Goal: Information Seeking & Learning: Learn about a topic

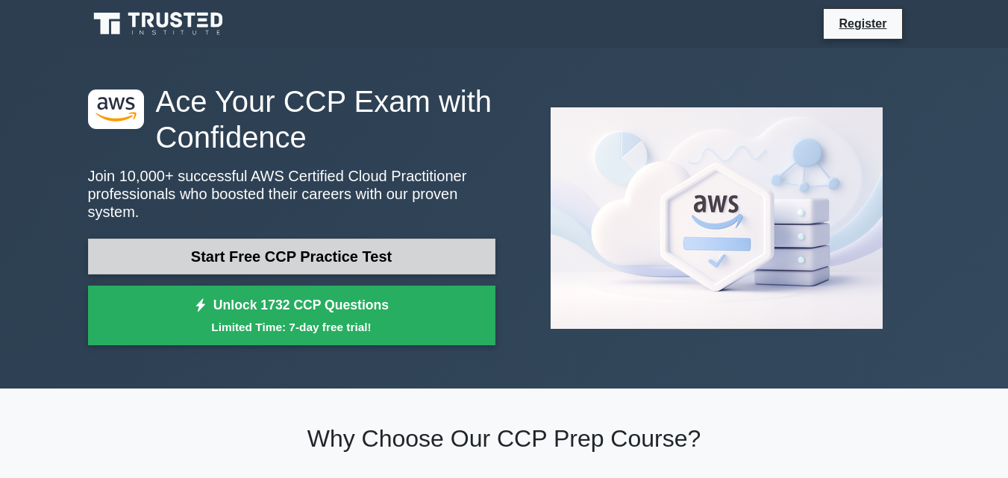
click at [233, 239] on link "Start Free CCP Practice Test" at bounding box center [291, 257] width 407 height 36
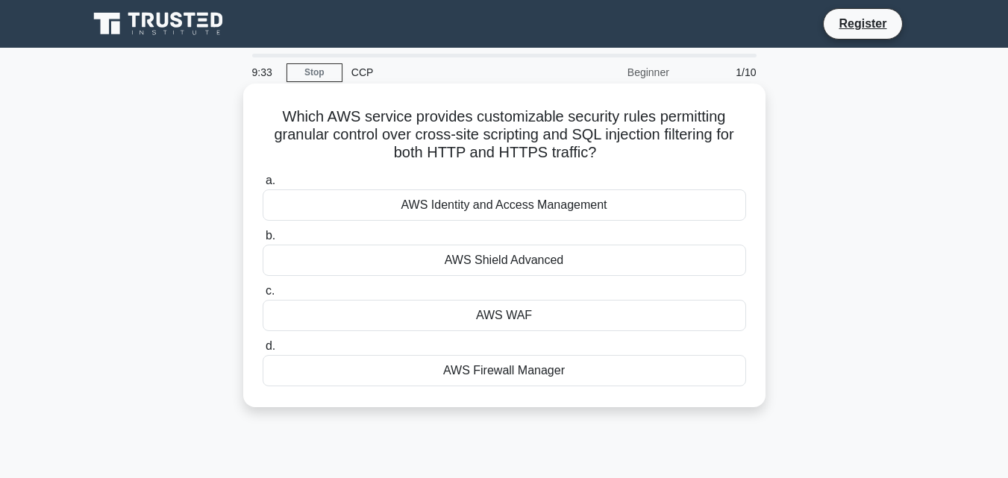
click at [524, 365] on div "AWS Firewall Manager" at bounding box center [504, 370] width 483 height 31
click at [263, 351] on input "d. AWS Firewall Manager" at bounding box center [263, 347] width 0 height 10
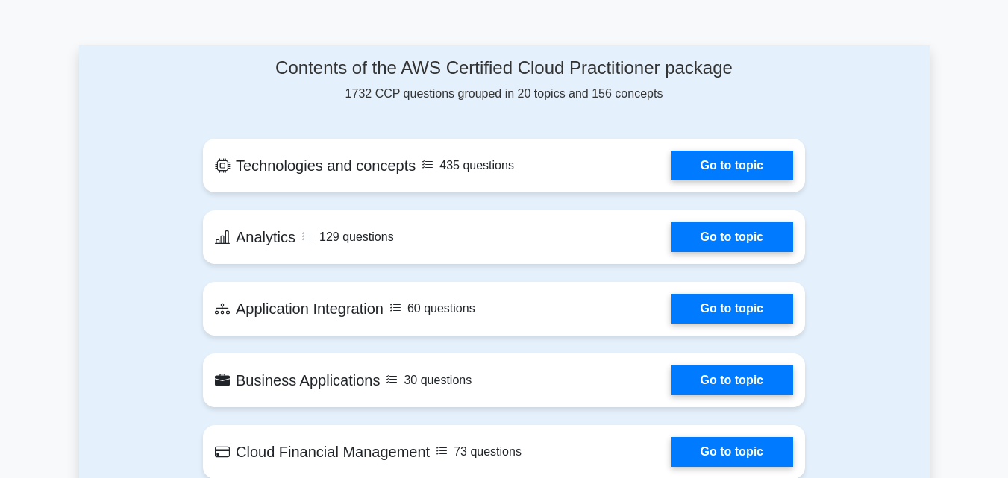
scroll to position [675, 0]
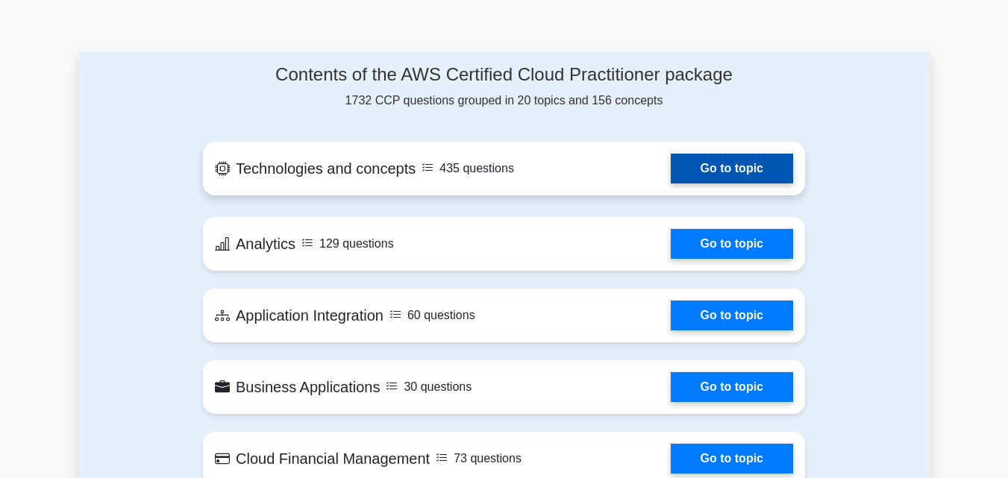
click at [704, 156] on link "Go to topic" at bounding box center [732, 169] width 122 height 30
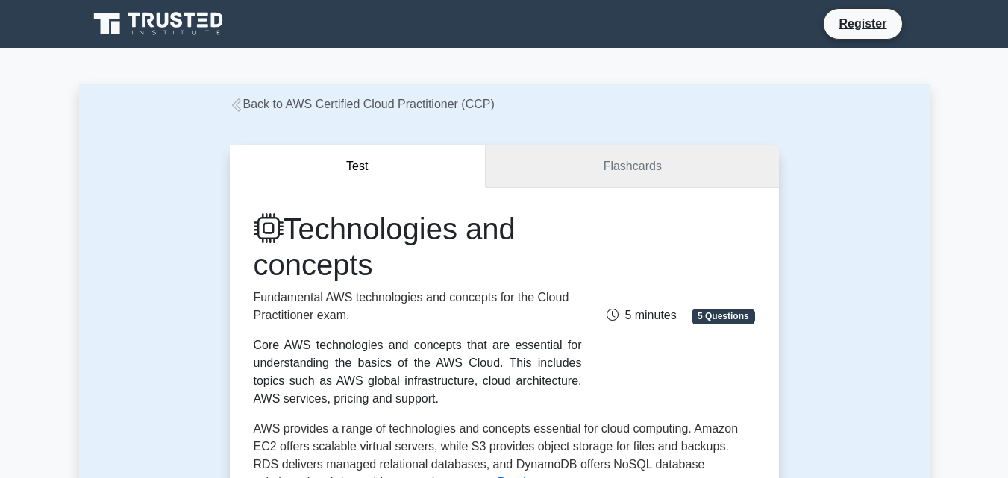
click at [623, 154] on link "Flashcards" at bounding box center [632, 166] width 292 height 43
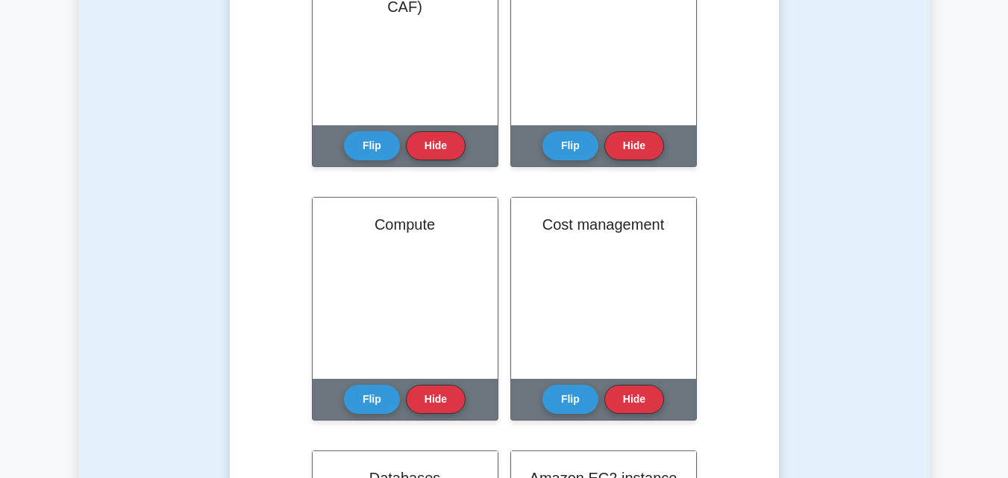
drag, startPoint x: 1015, startPoint y: 24, endPoint x: 1017, endPoint y: 84, distance: 60.5
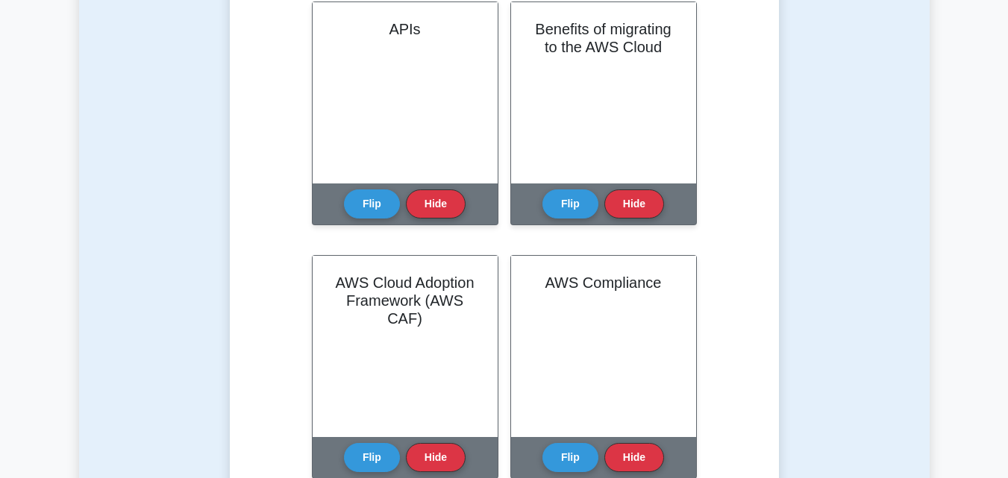
scroll to position [140, 0]
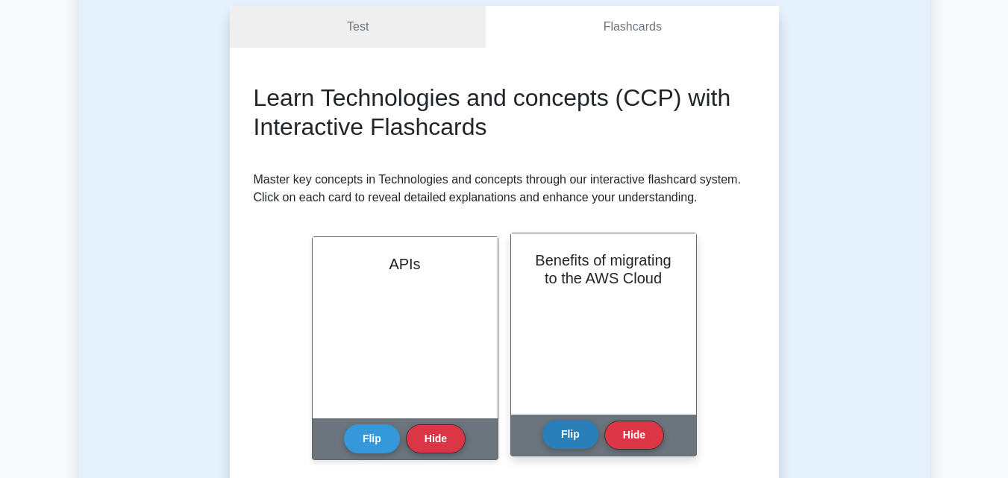
click at [566, 436] on button "Flip" at bounding box center [570, 434] width 56 height 29
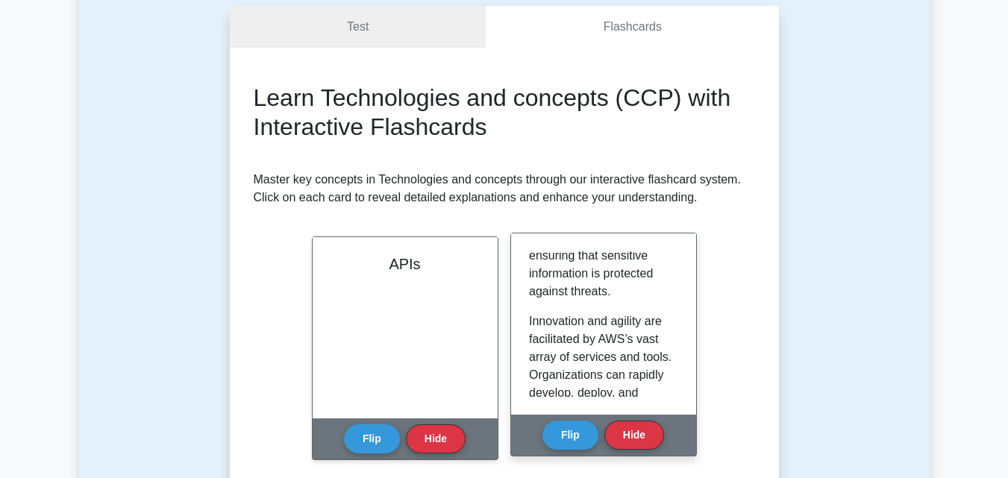
scroll to position [967, 0]
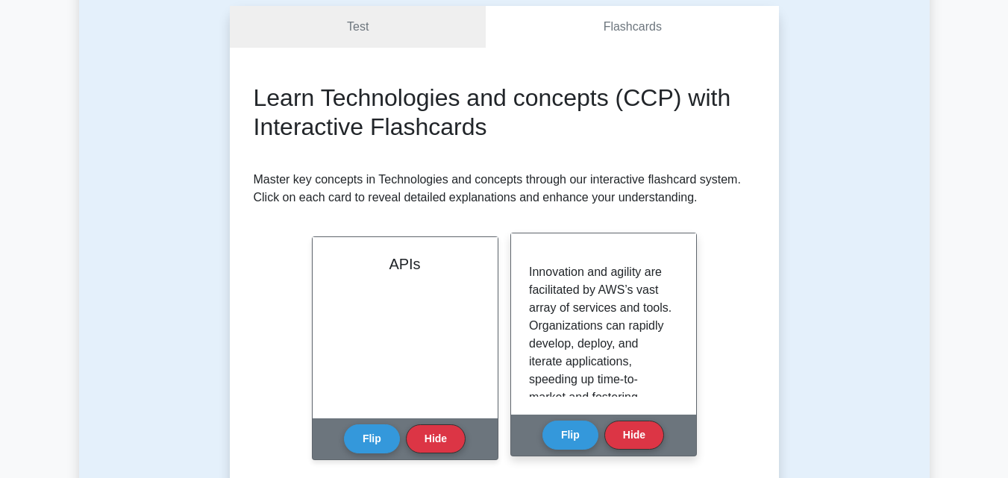
click at [681, 330] on div "Migrating to the AWS Cloud offers numerous benefits for organizations of all si…" at bounding box center [603, 324] width 185 height 181
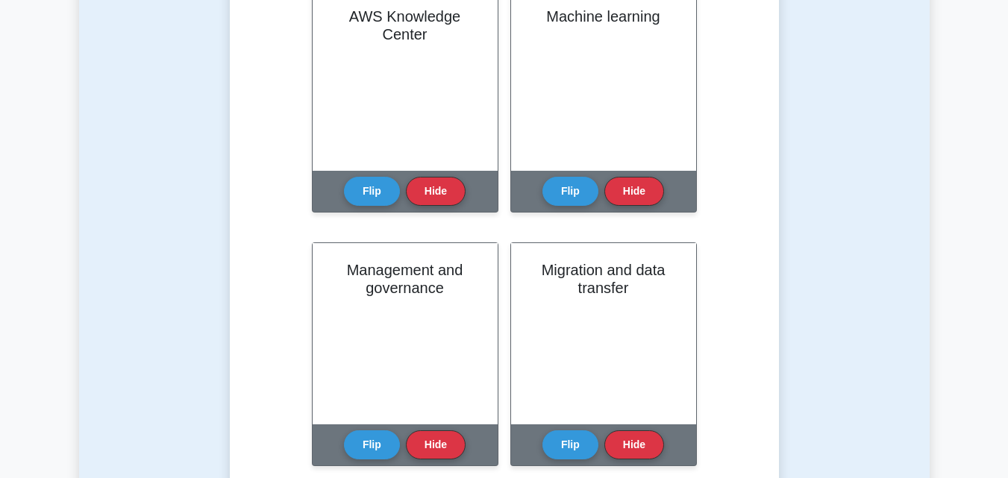
scroll to position [2029, 0]
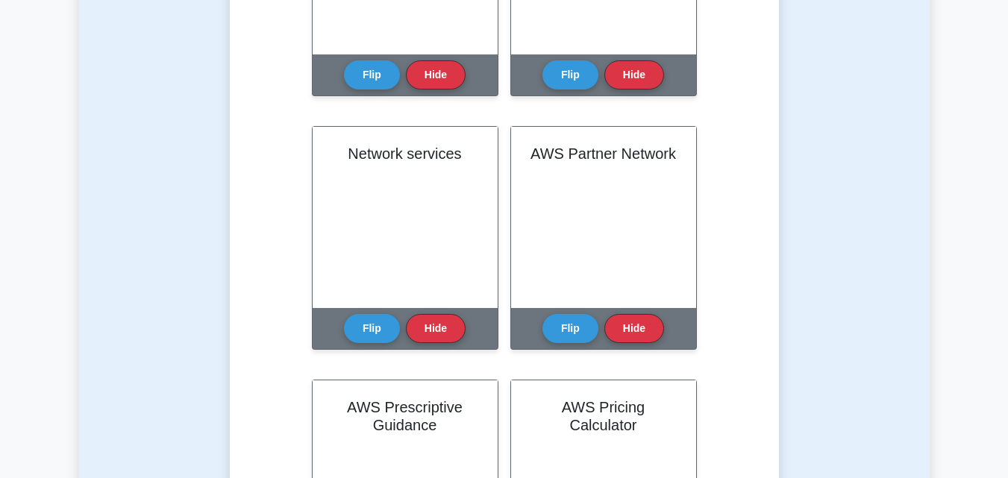
click at [1007, 210] on html "Register" at bounding box center [504, 457] width 1008 height 4972
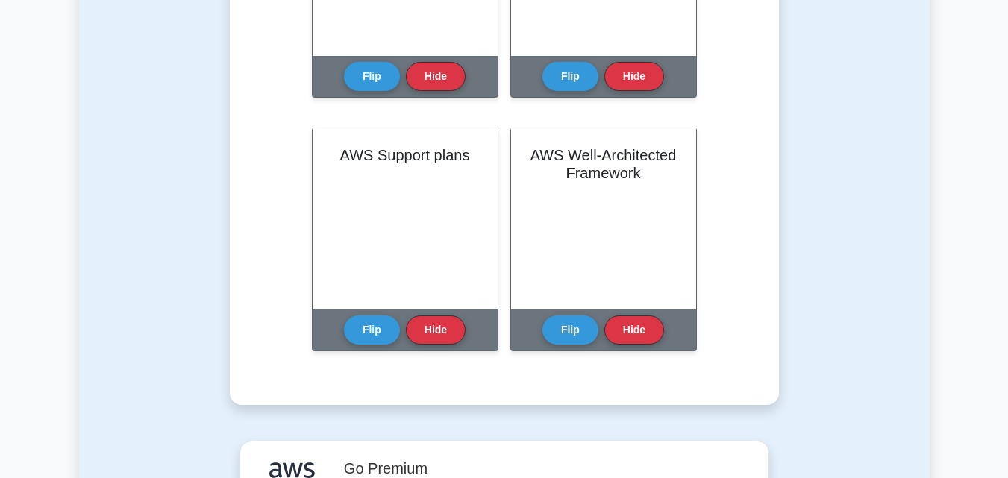
scroll to position [4493, 0]
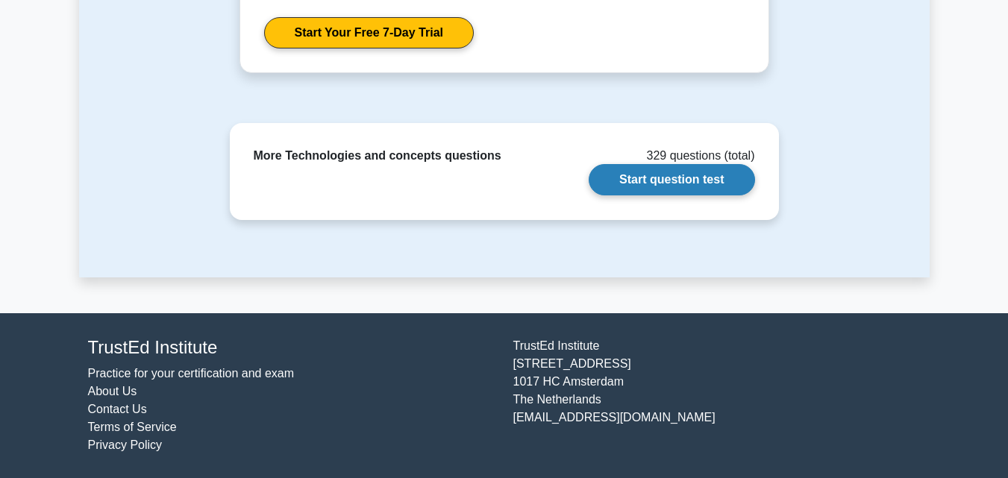
click at [683, 177] on link "Start question test" at bounding box center [672, 179] width 166 height 31
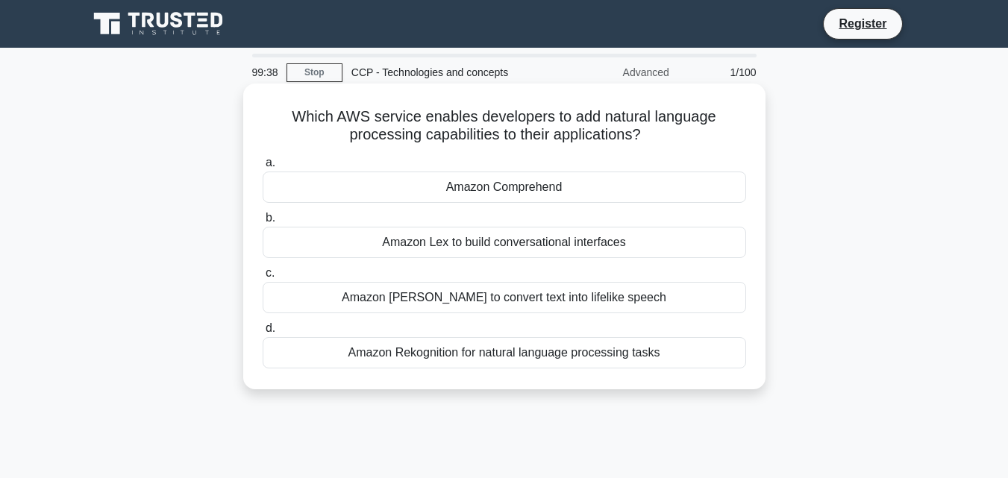
click at [485, 307] on div "Amazon [PERSON_NAME] to convert text into lifelike speech" at bounding box center [504, 297] width 483 height 31
click at [263, 278] on input "c. Amazon [PERSON_NAME] to convert text into lifelike speech" at bounding box center [263, 274] width 0 height 10
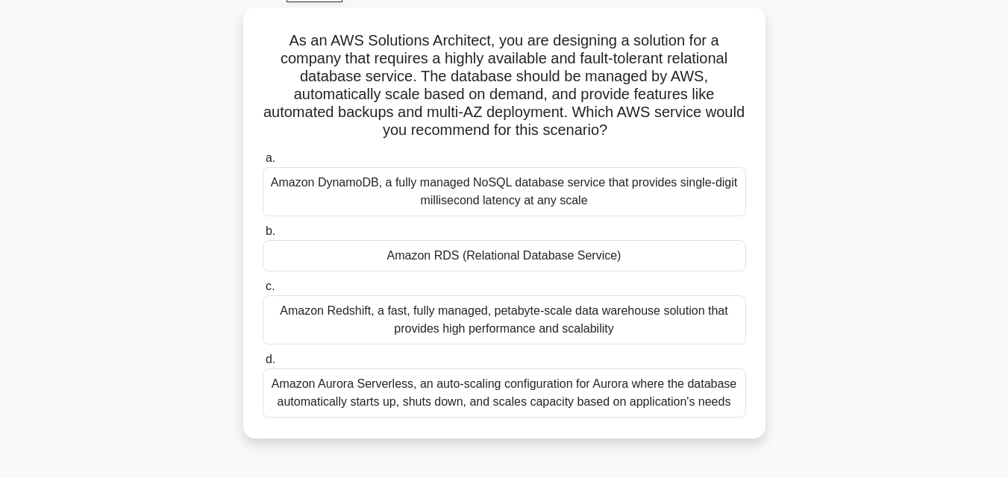
scroll to position [84, 0]
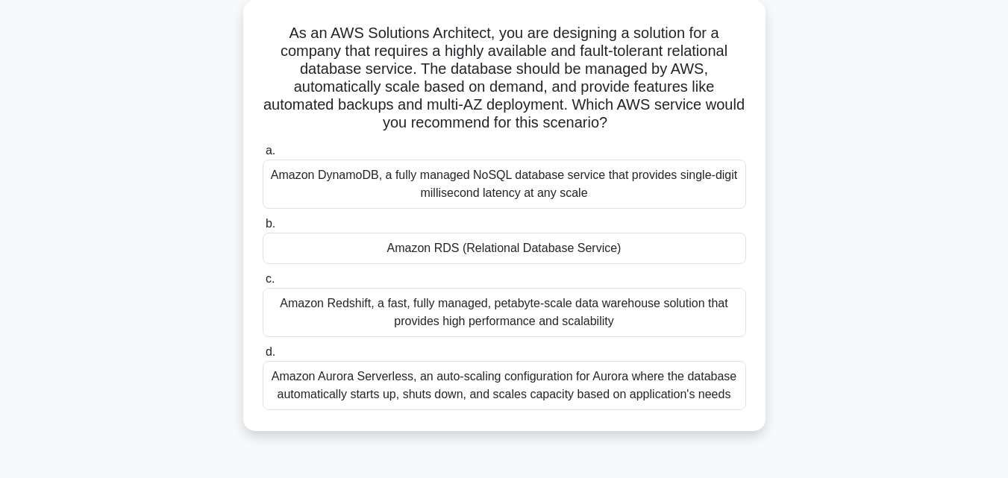
click at [560, 248] on div "Amazon RDS (Relational Database Service)" at bounding box center [504, 248] width 483 height 31
click at [263, 229] on input "b. Amazon RDS (Relational Database Service)" at bounding box center [263, 224] width 0 height 10
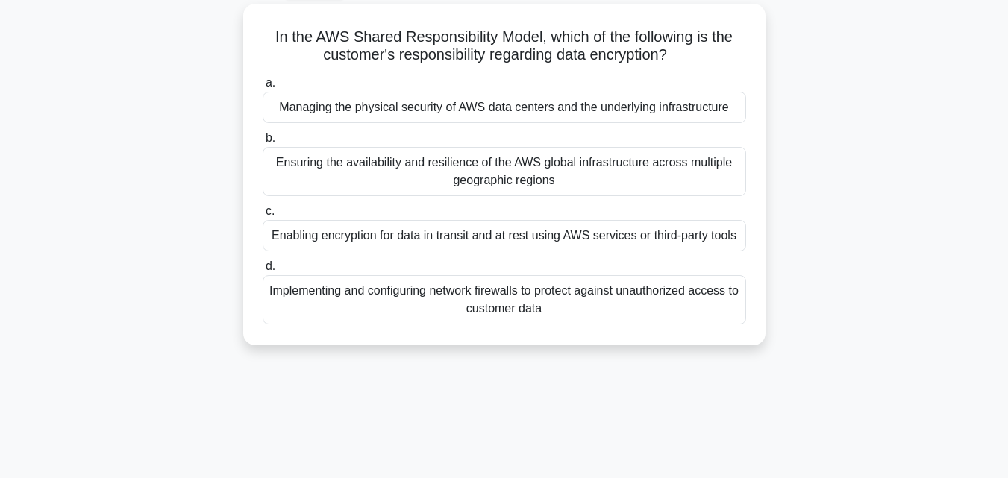
scroll to position [0, 0]
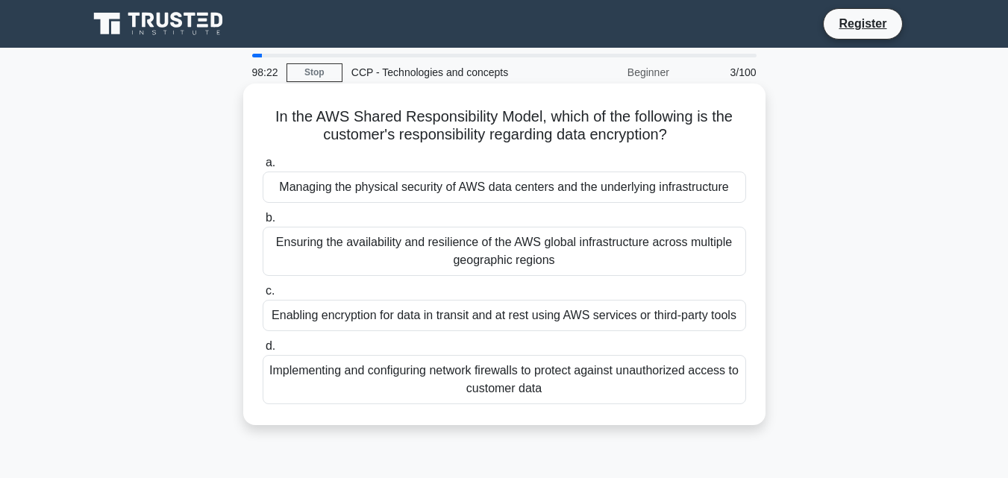
click at [542, 255] on div "Ensuring the availability and resilience of the AWS global infrastructure acros…" at bounding box center [504, 251] width 483 height 49
click at [263, 223] on input "b. Ensuring the availability and resilience of the AWS global infrastructure ac…" at bounding box center [263, 218] width 0 height 10
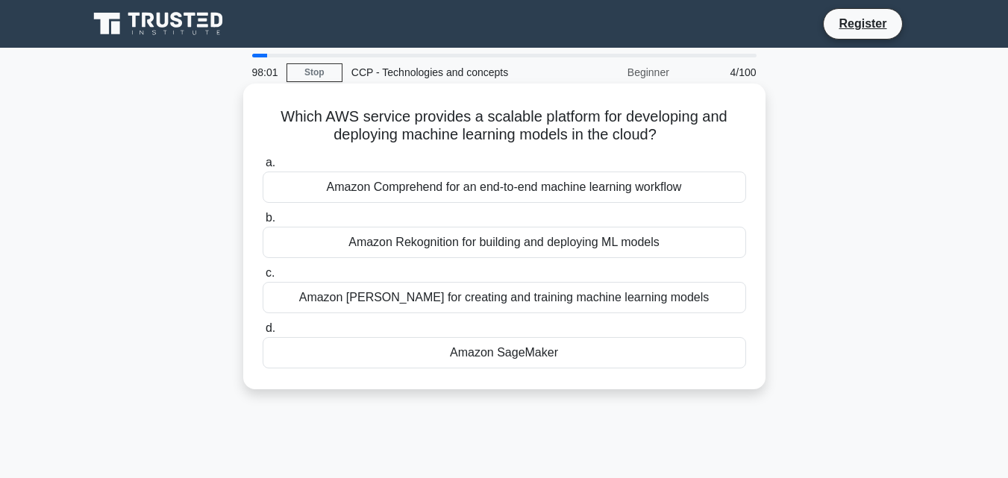
click at [537, 295] on div "Amazon Polly for creating and training machine learning models" at bounding box center [504, 297] width 483 height 31
click at [263, 278] on input "c. Amazon Polly for creating and training machine learning models" at bounding box center [263, 274] width 0 height 10
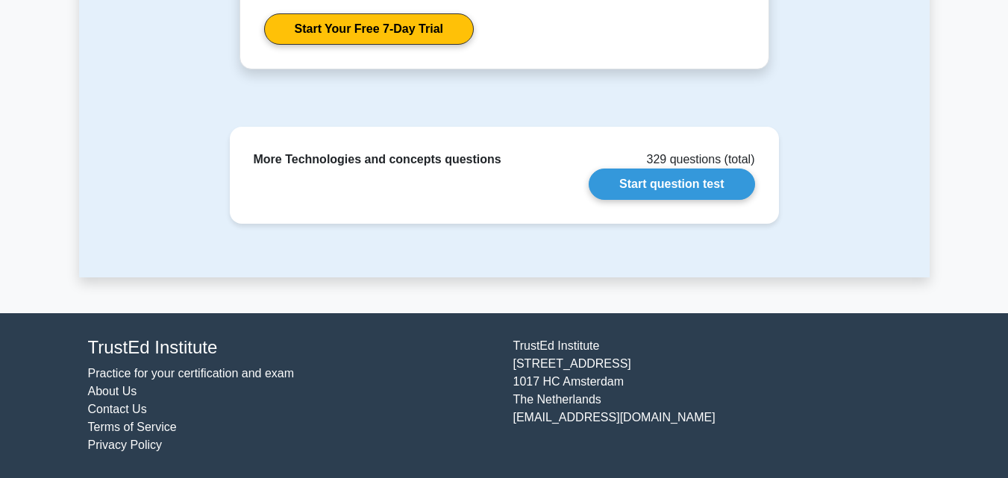
drag, startPoint x: 272, startPoint y: 67, endPoint x: 286, endPoint y: 55, distance: 18.5
click at [272, 45] on link "Start Your Free 7-Day Trial" at bounding box center [369, 28] width 210 height 31
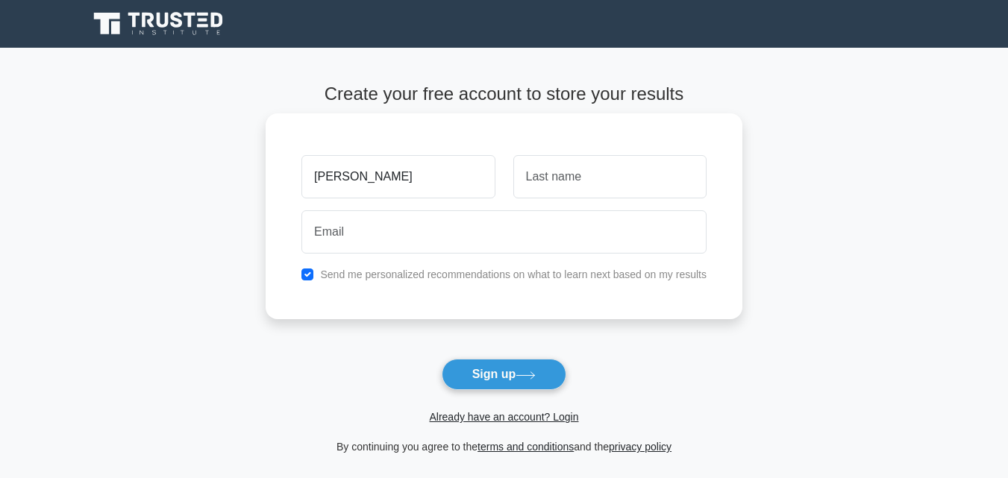
type input "[PERSON_NAME]"
click at [565, 184] on input "text" at bounding box center [609, 176] width 193 height 43
type input "D"
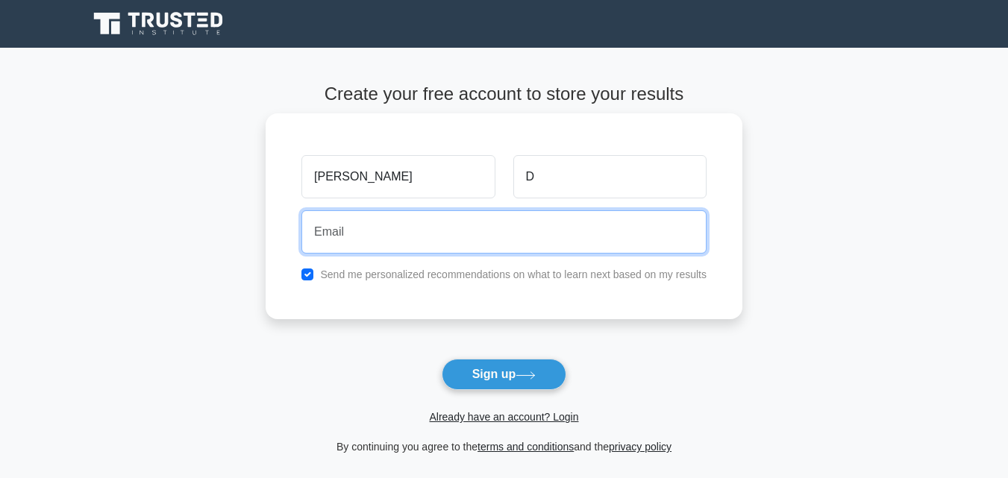
click at [507, 228] on input "email" at bounding box center [503, 231] width 405 height 43
type input "yogeshwarid2003@gmail.com"
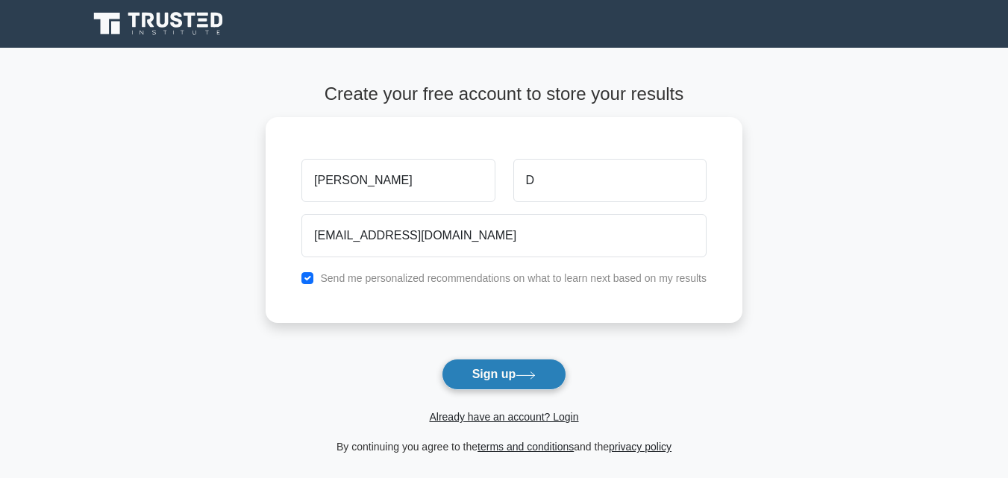
click at [487, 372] on button "Sign up" at bounding box center [504, 374] width 125 height 31
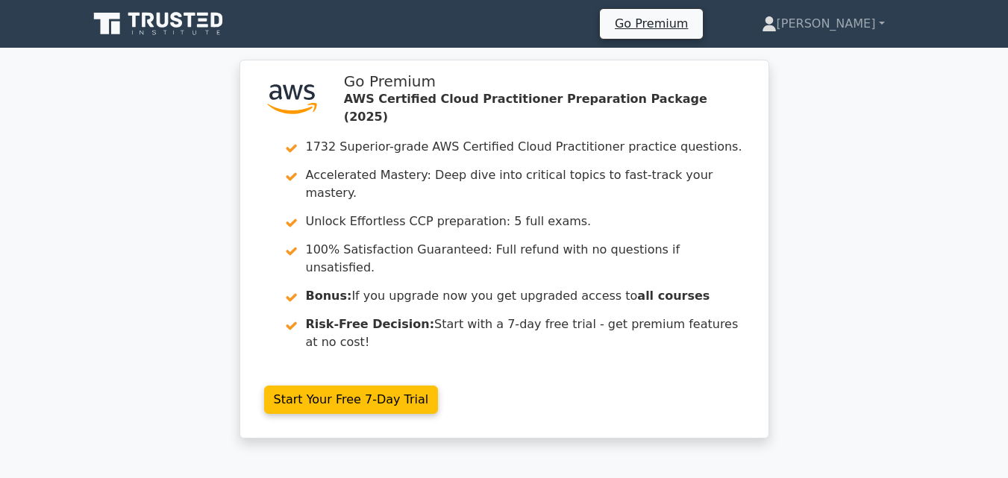
scroll to position [4, 0]
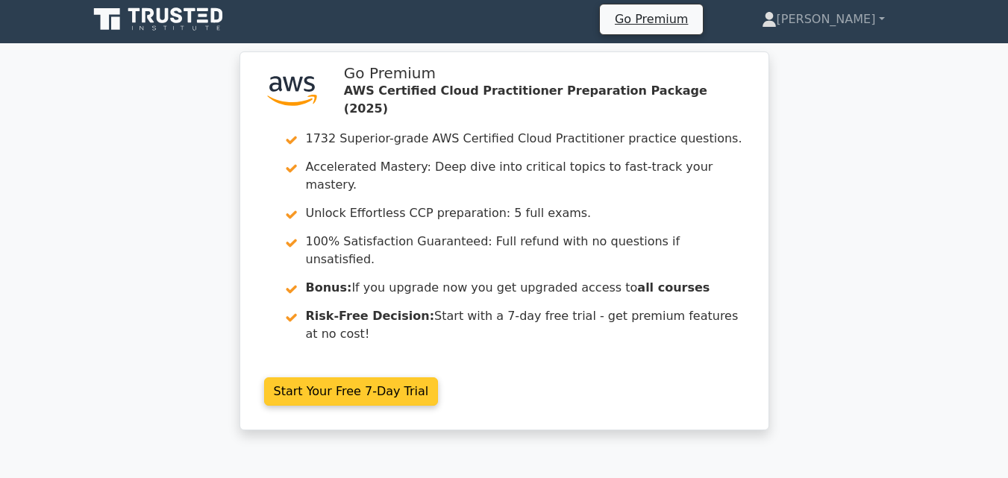
click at [369, 377] on link "Start Your Free 7-Day Trial" at bounding box center [351, 391] width 175 height 28
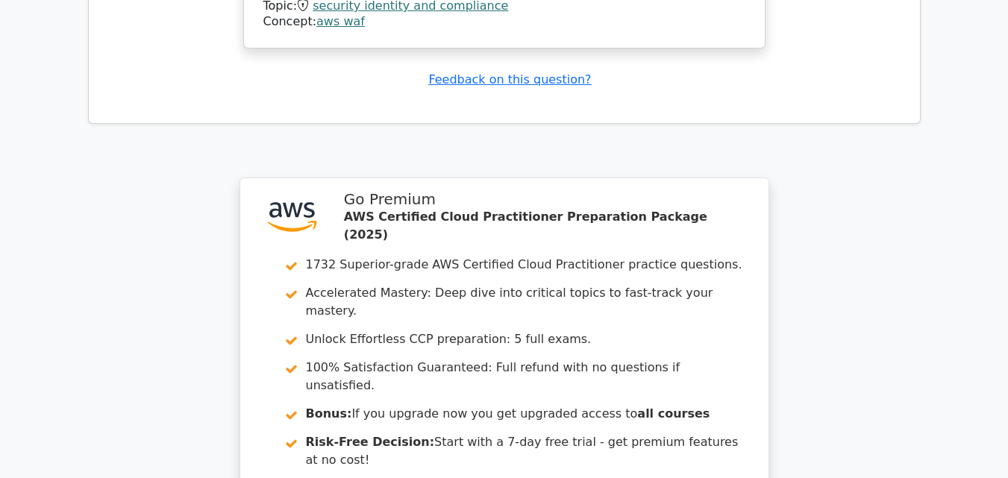
scroll to position [2152, 0]
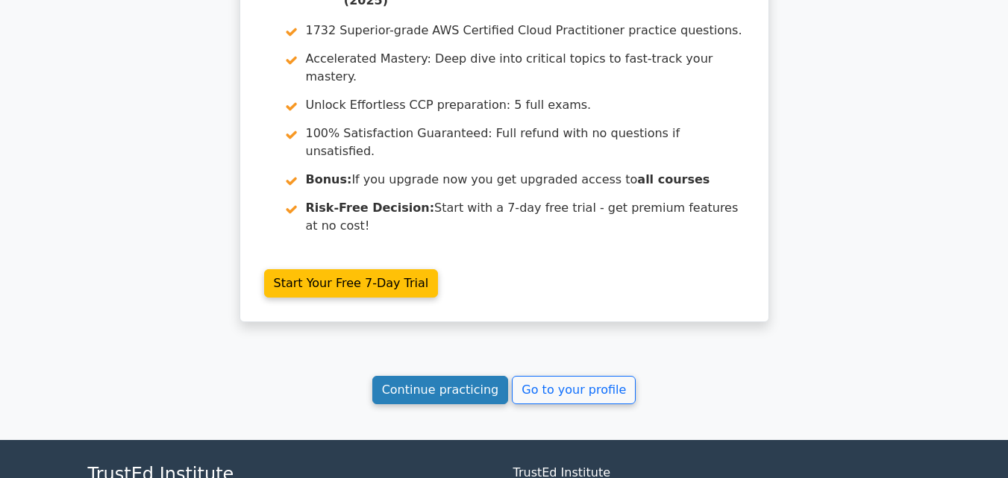
click at [416, 376] on link "Continue practicing" at bounding box center [440, 390] width 137 height 28
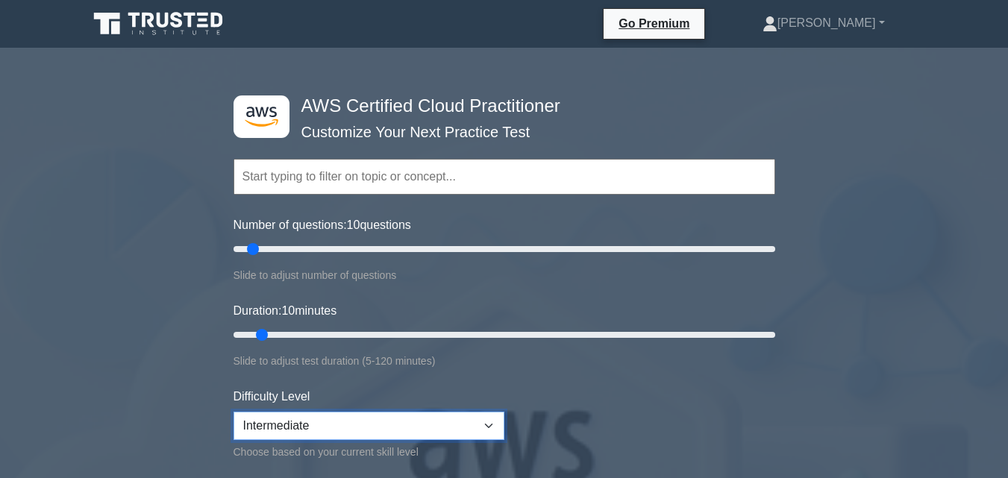
click at [416, 419] on select "Beginner Intermediate Expert" at bounding box center [369, 426] width 271 height 28
select select "beginner"
click at [234, 412] on select "Beginner Intermediate Expert" at bounding box center [369, 426] width 271 height 28
click at [423, 174] on input "text" at bounding box center [505, 177] width 542 height 36
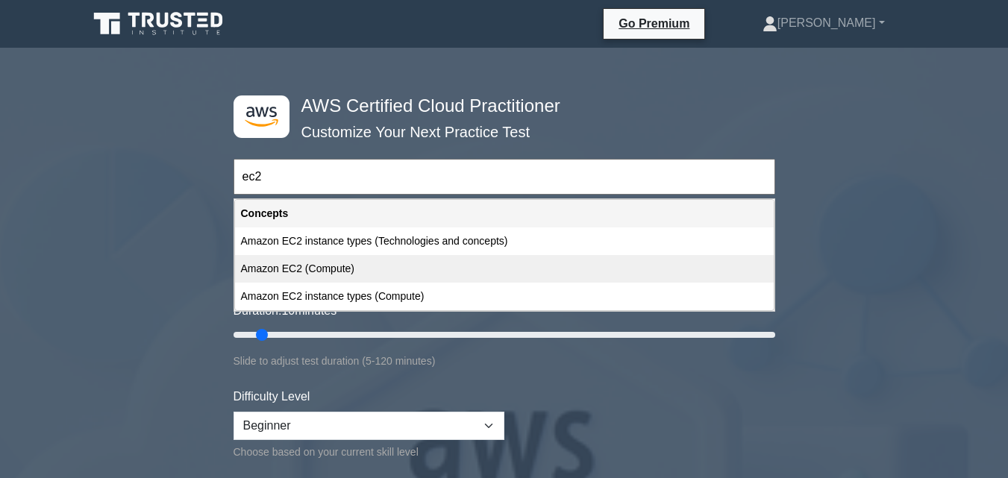
click at [410, 271] on div "Amazon EC2 (Compute)" at bounding box center [504, 269] width 539 height 28
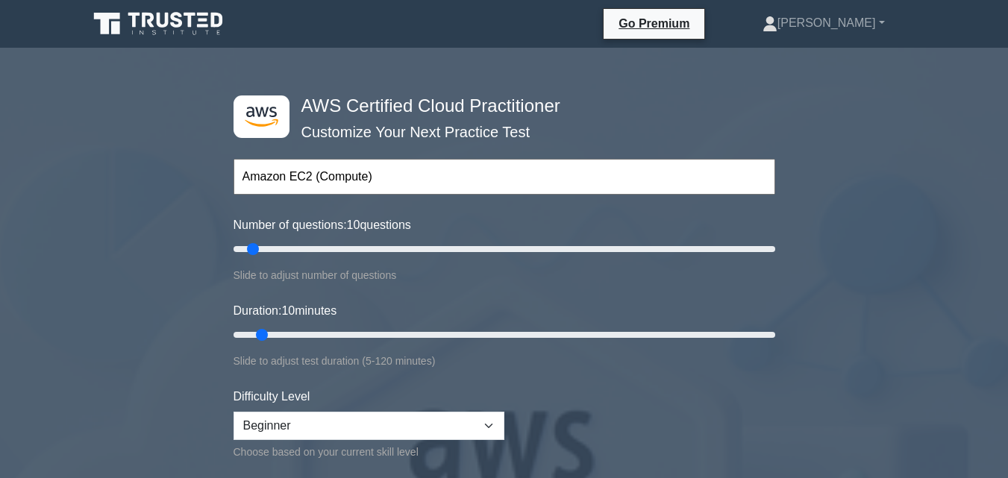
click at [407, 174] on input "Amazon EC2 (Compute)" at bounding box center [505, 177] width 542 height 36
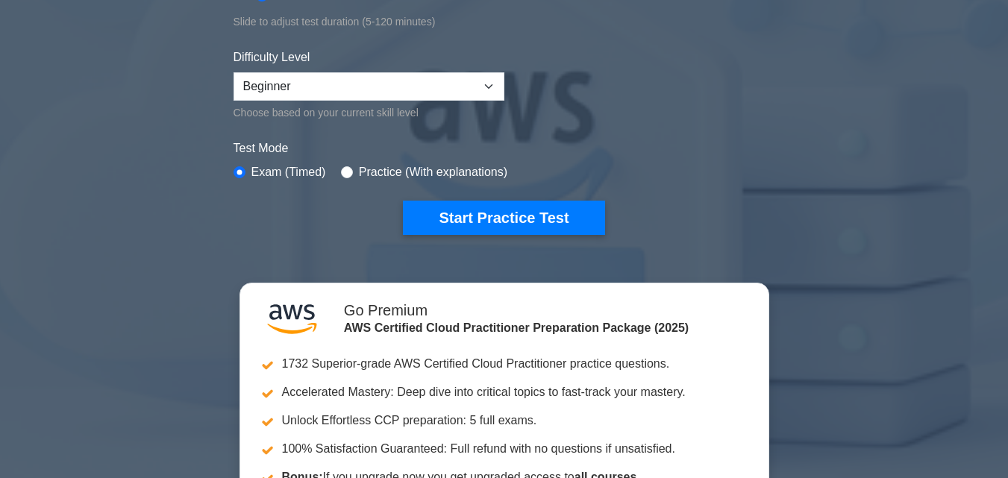
scroll to position [369, 0]
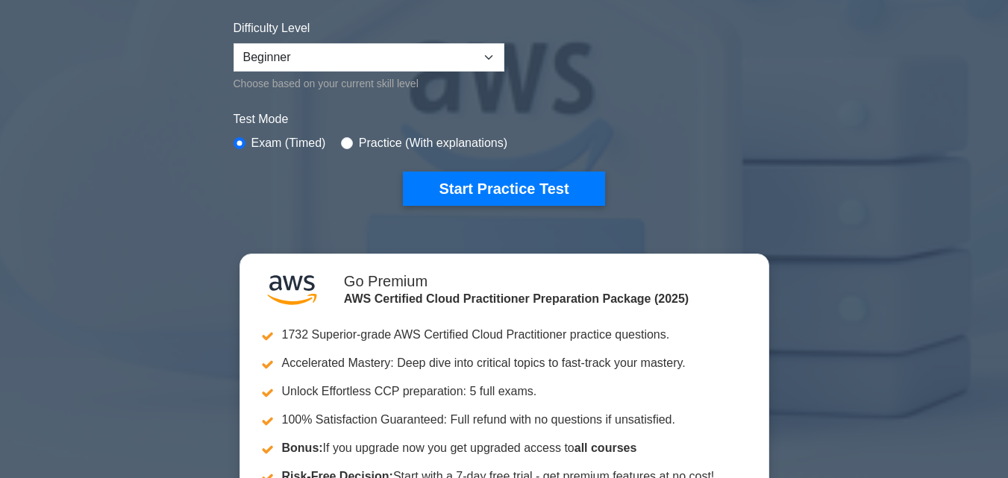
type input "Amazon EC2 (Compute) , S3 , VPC , IAM , RDS"
click at [343, 142] on input "radio" at bounding box center [347, 143] width 12 height 12
radio input "true"
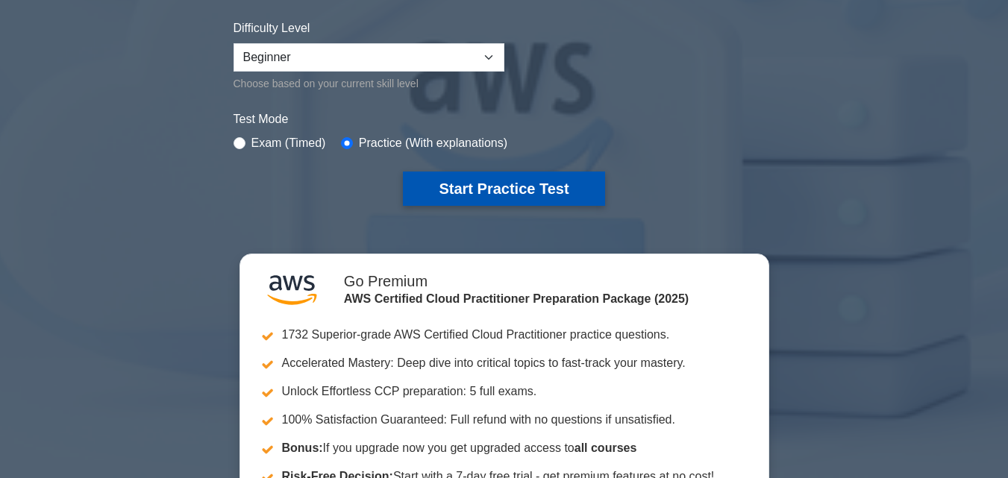
click at [492, 189] on button "Start Practice Test" at bounding box center [503, 189] width 201 height 34
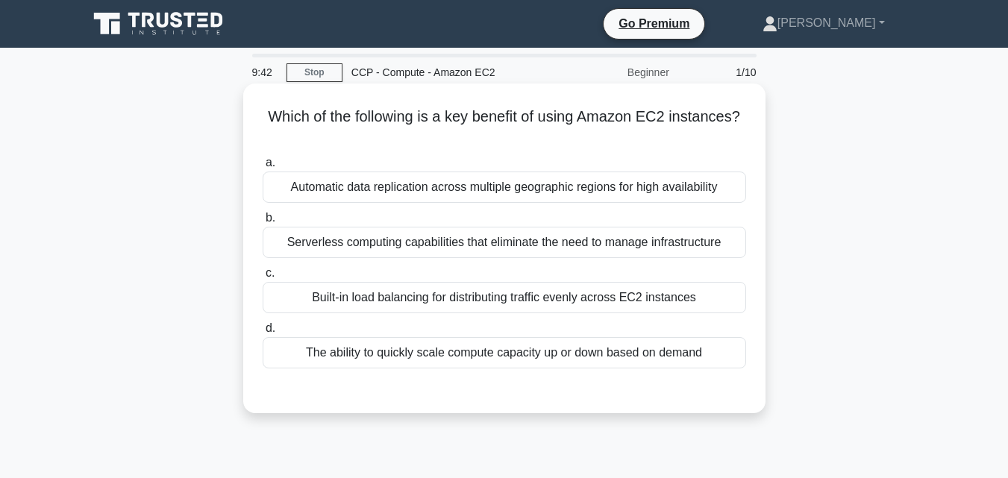
click at [478, 355] on div "The ability to quickly scale compute capacity up or down based on demand" at bounding box center [504, 352] width 483 height 31
click at [263, 333] on input "d. The ability to quickly scale compute capacity up or down based on demand" at bounding box center [263, 329] width 0 height 10
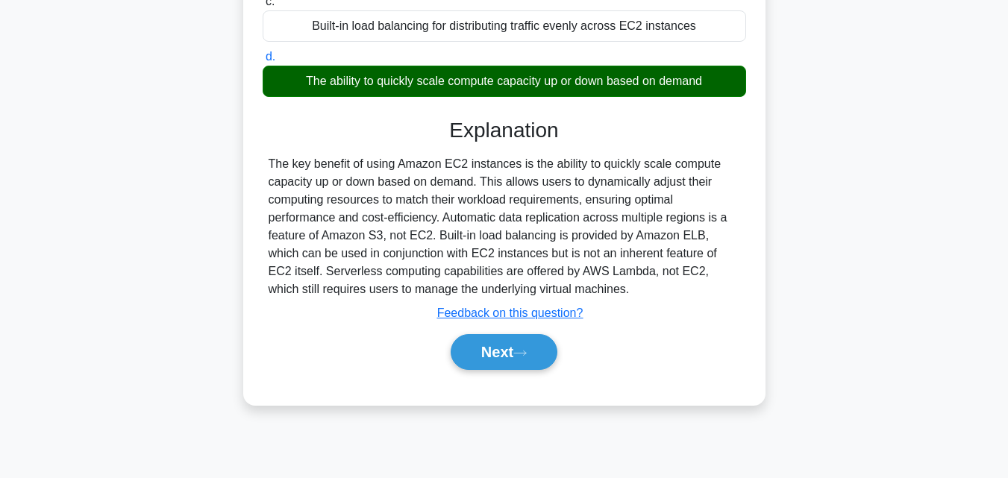
scroll to position [328, 0]
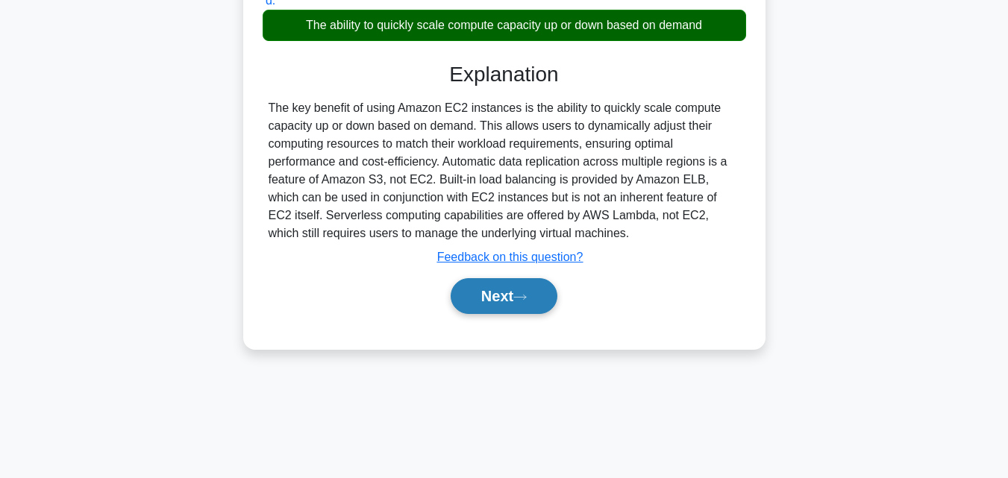
click at [501, 299] on button "Next" at bounding box center [504, 296] width 107 height 36
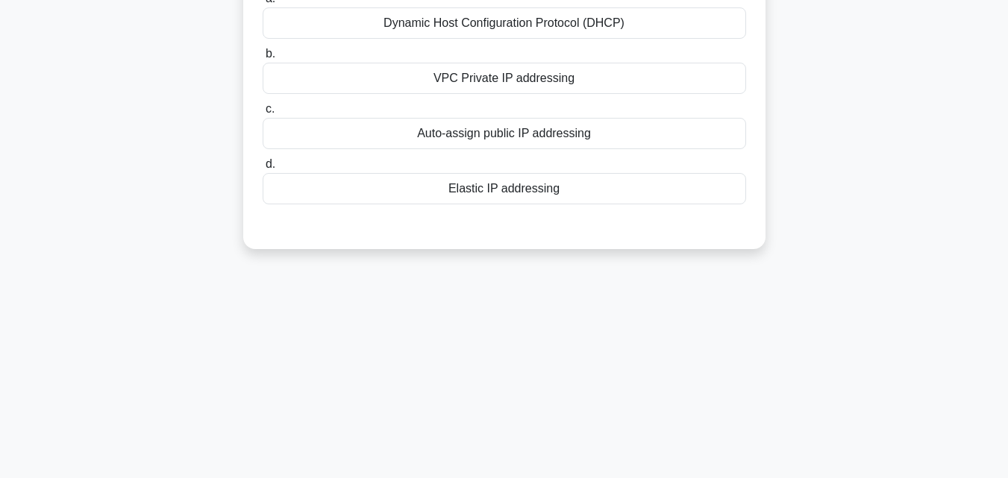
scroll to position [0, 0]
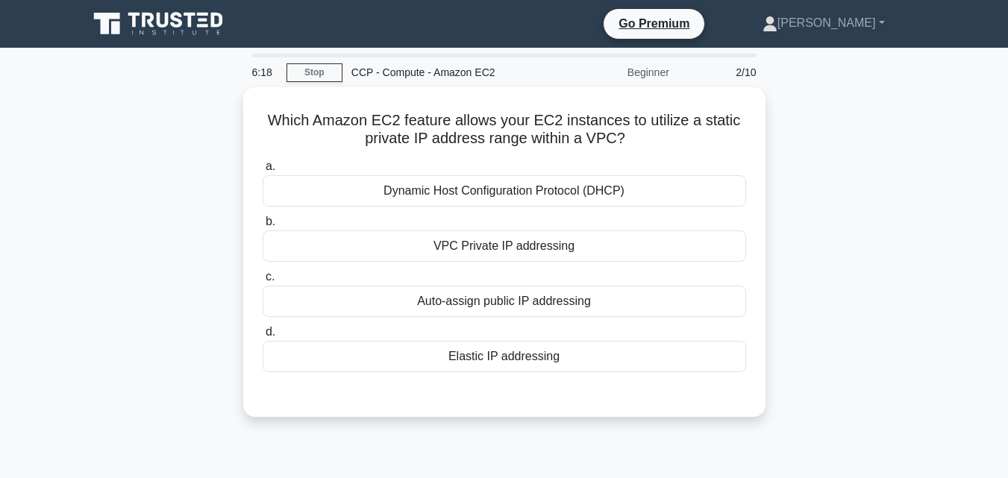
drag, startPoint x: 1003, startPoint y: 221, endPoint x: 823, endPoint y: 187, distance: 182.9
click at [823, 187] on main "6:18 Stop CCP - Compute - Amazon EC2 Beginner 2/10 Which Amazon EC2 feature all…" at bounding box center [504, 427] width 1008 height 758
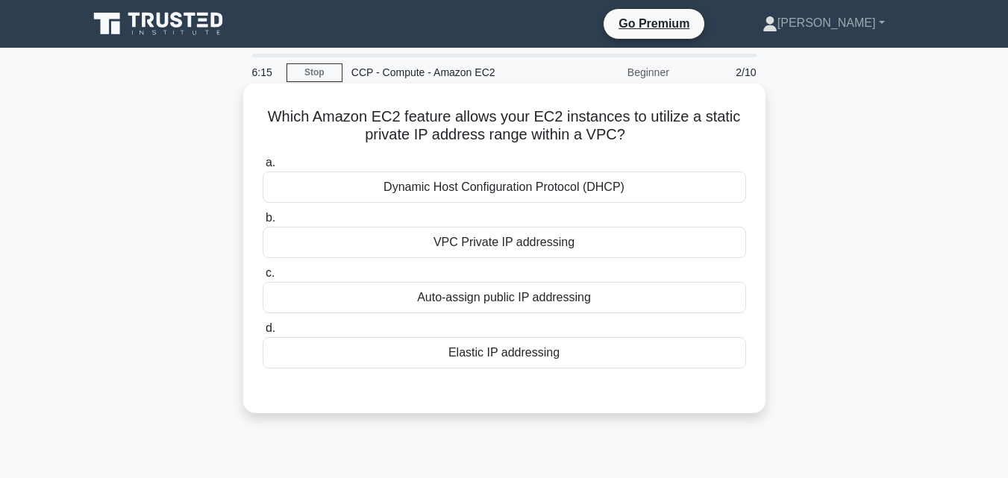
click at [351, 155] on label "a. Dynamic Host Configuration Protocol (DHCP)" at bounding box center [504, 178] width 483 height 49
click at [263, 158] on input "a. Dynamic Host Configuration Protocol (DHCP)" at bounding box center [263, 163] width 0 height 10
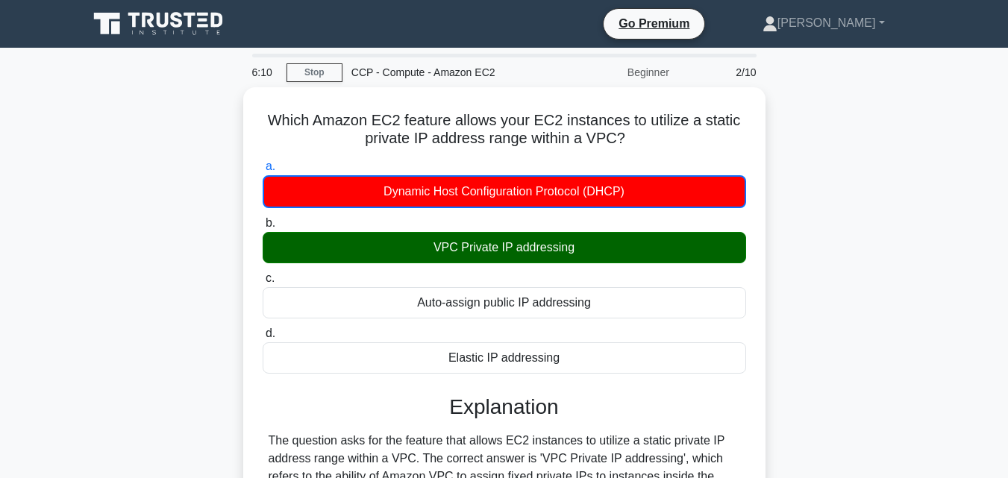
click at [260, 69] on div "6:10" at bounding box center [264, 72] width 43 height 30
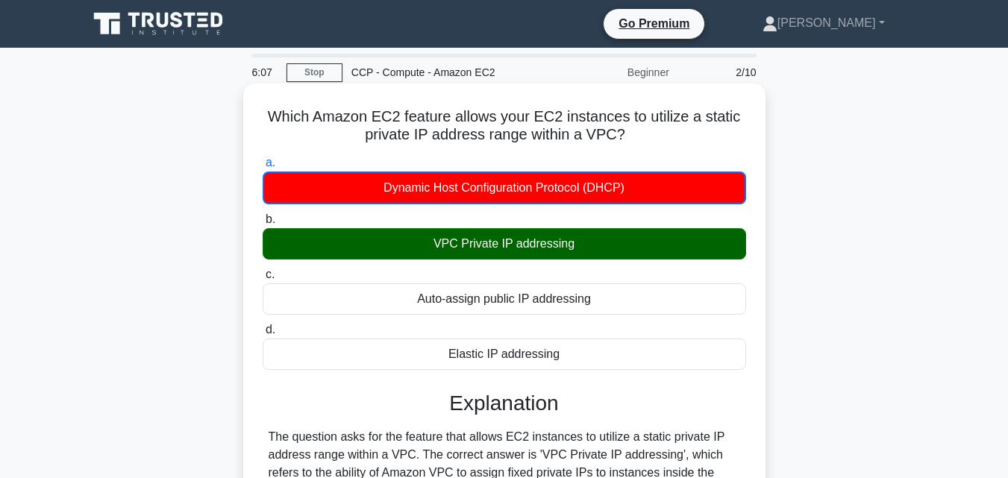
click at [460, 122] on h5 "Which Amazon EC2 feature allows your EC2 instances to utilize a static private …" at bounding box center [504, 125] width 486 height 37
drag, startPoint x: 648, startPoint y: 134, endPoint x: 612, endPoint y: 173, distance: 52.8
click at [612, 173] on div "Which Amazon EC2 feature allows your EC2 instances to utilize a static private …" at bounding box center [504, 471] width 510 height 762
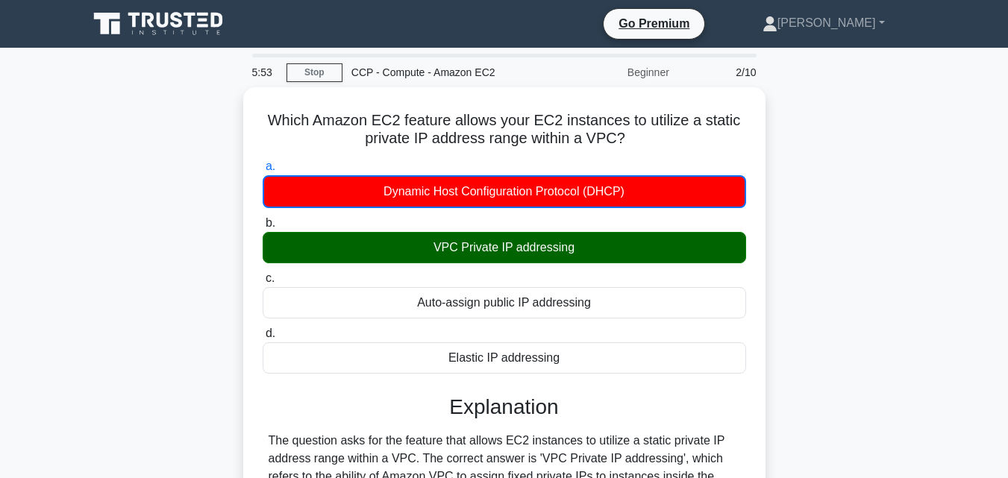
click at [894, 127] on div "Which Amazon EC2 feature allows your EC2 instances to utilize a static private …" at bounding box center [504, 483] width 850 height 792
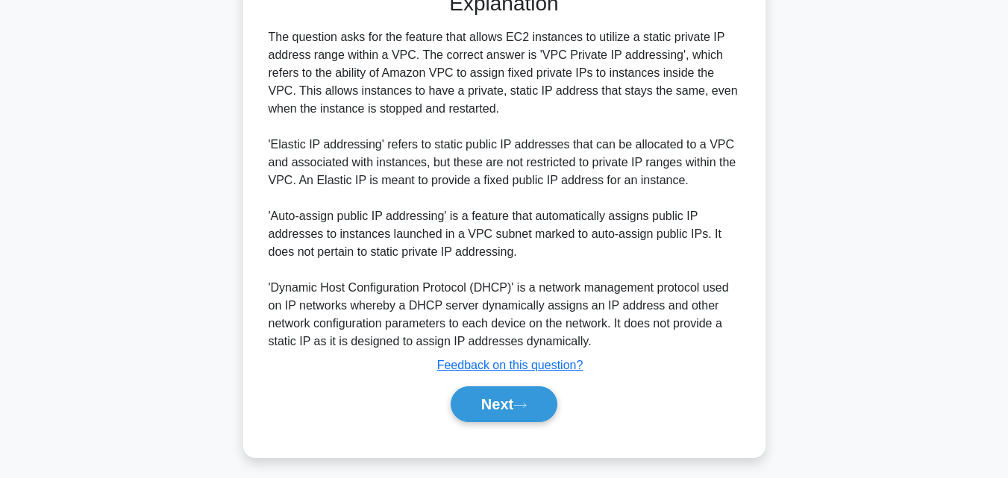
scroll to position [408, 0]
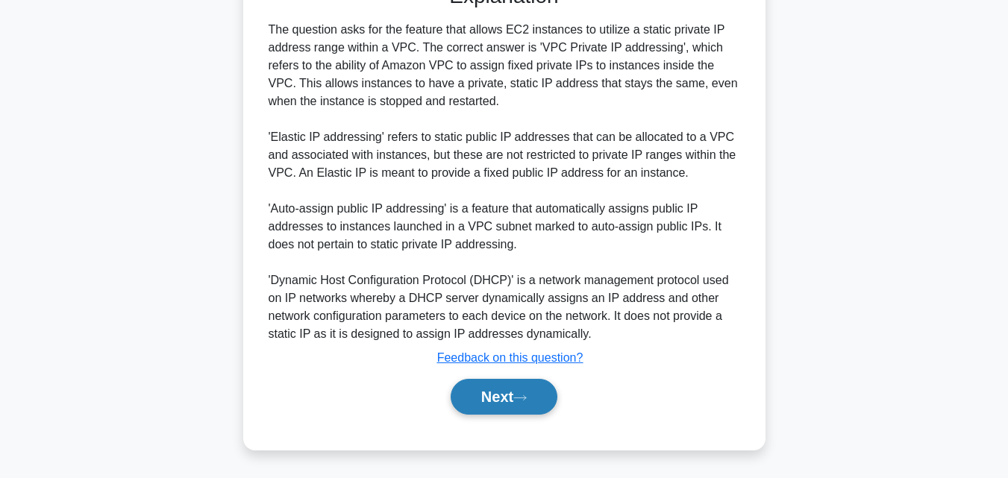
click at [478, 392] on button "Next" at bounding box center [504, 397] width 107 height 36
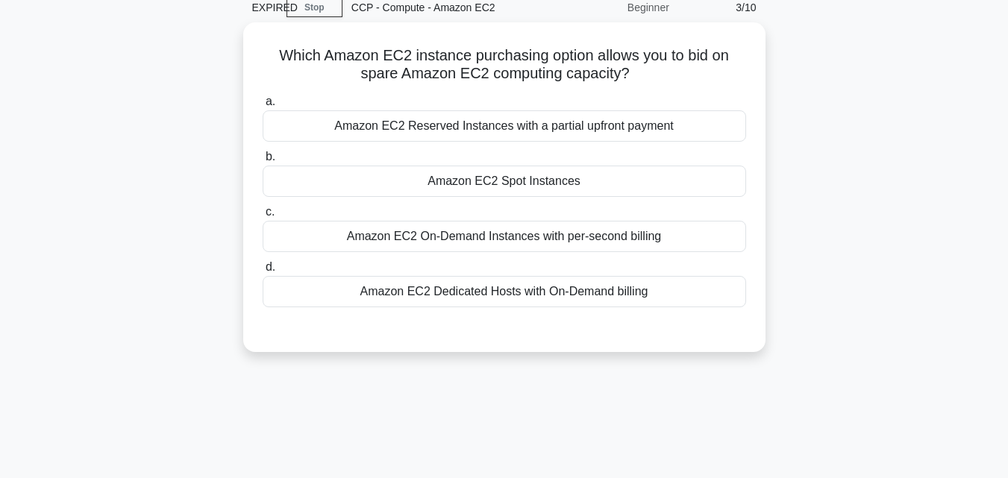
scroll to position [0, 0]
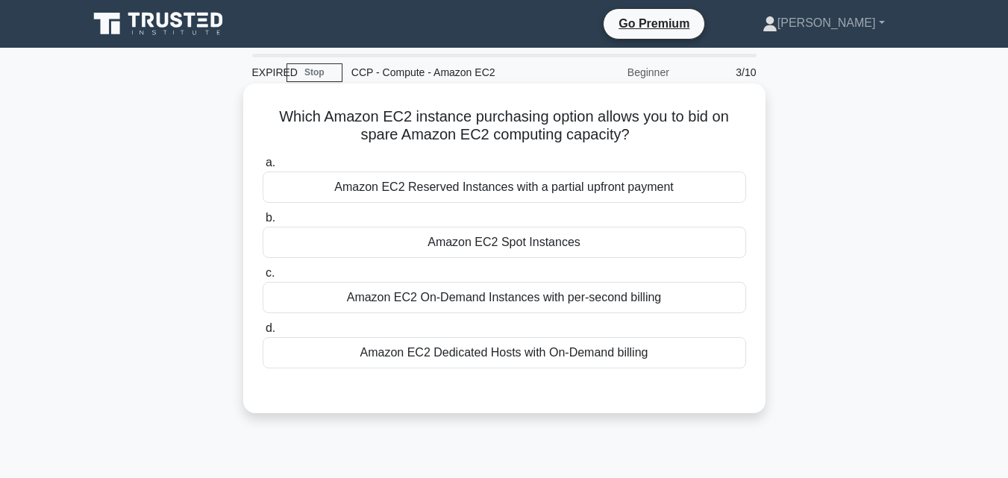
click at [575, 237] on div "Amazon EC2 Spot Instances" at bounding box center [504, 242] width 483 height 31
click at [263, 223] on input "b. Amazon EC2 Spot Instances" at bounding box center [263, 218] width 0 height 10
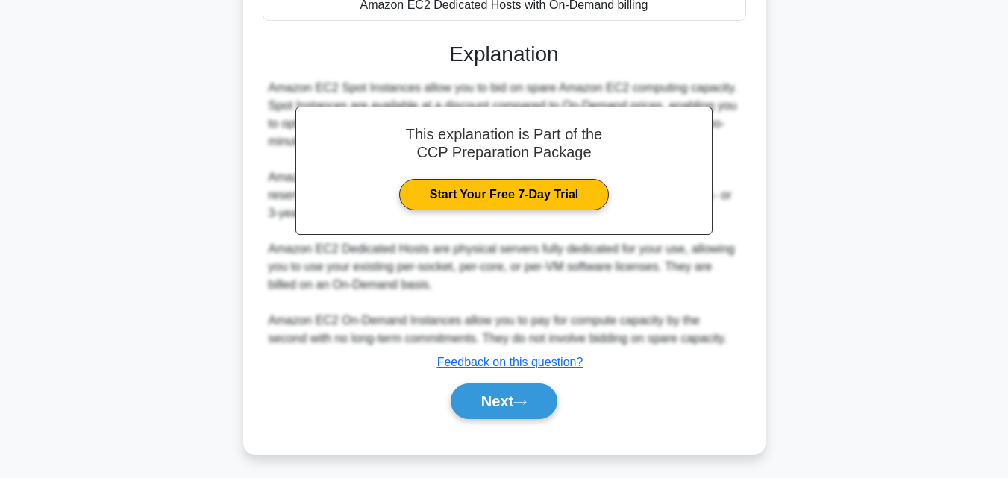
scroll to position [353, 0]
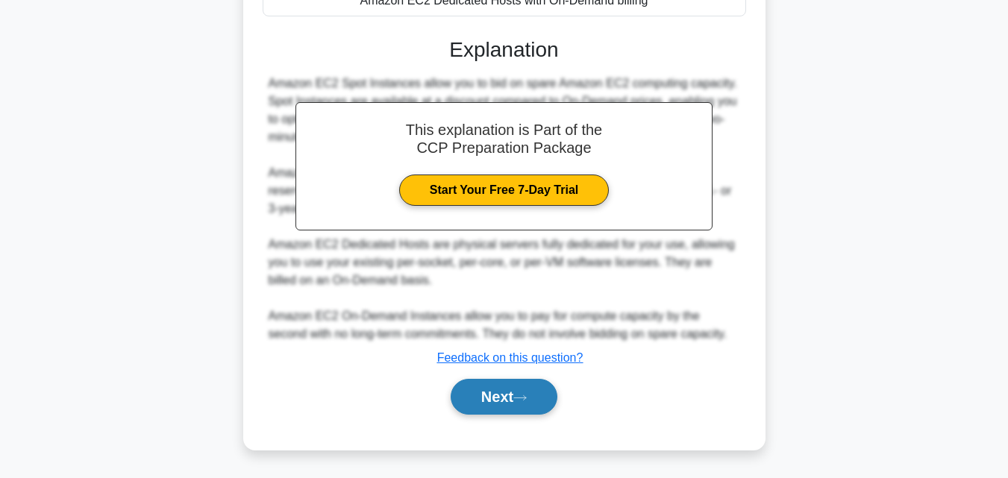
click at [519, 396] on icon at bounding box center [519, 398] width 13 height 8
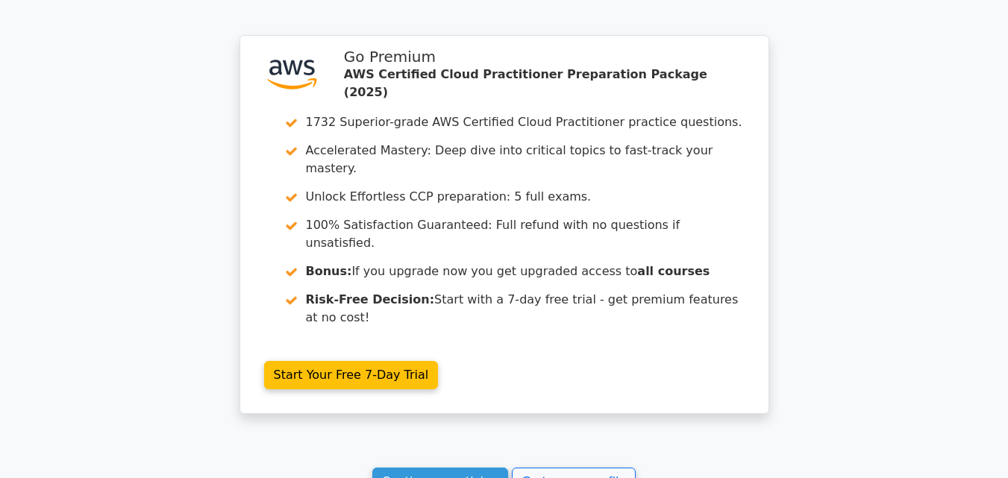
scroll to position [1999, 0]
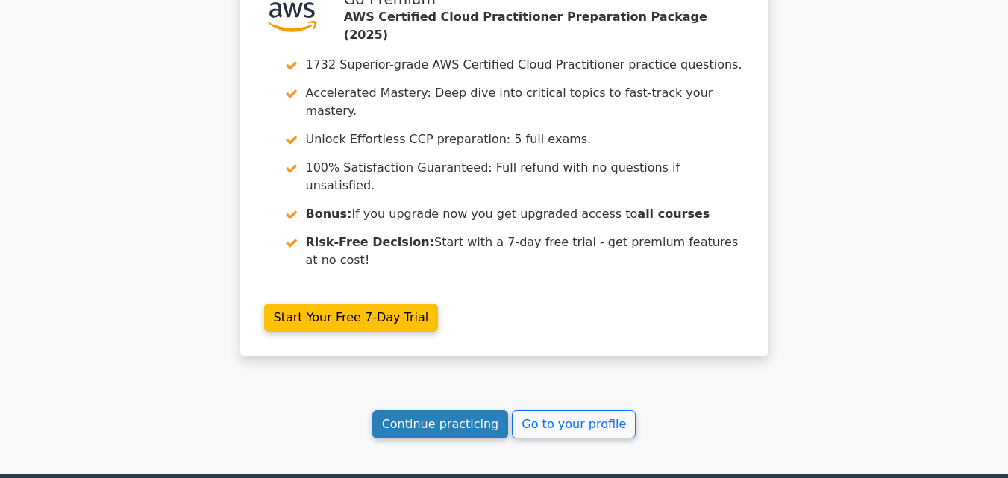
click at [458, 410] on link "Continue practicing" at bounding box center [440, 424] width 137 height 28
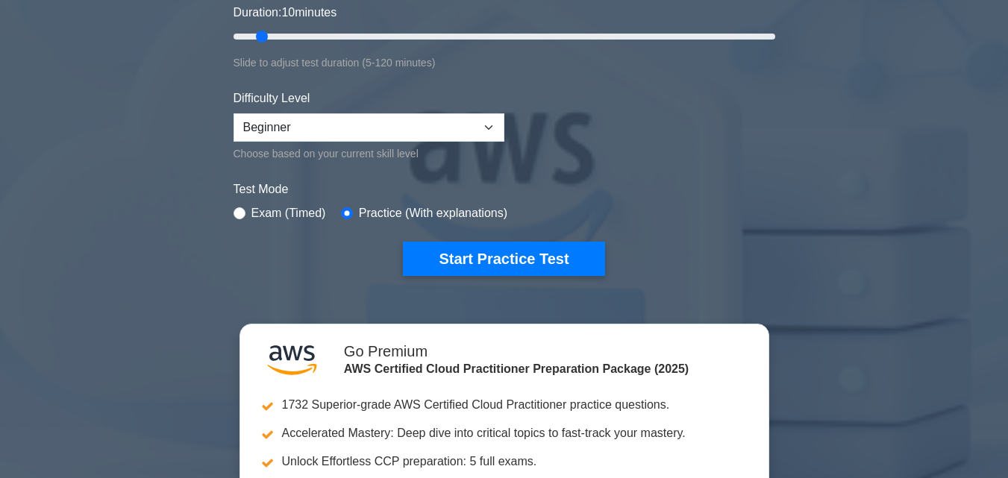
scroll to position [321, 0]
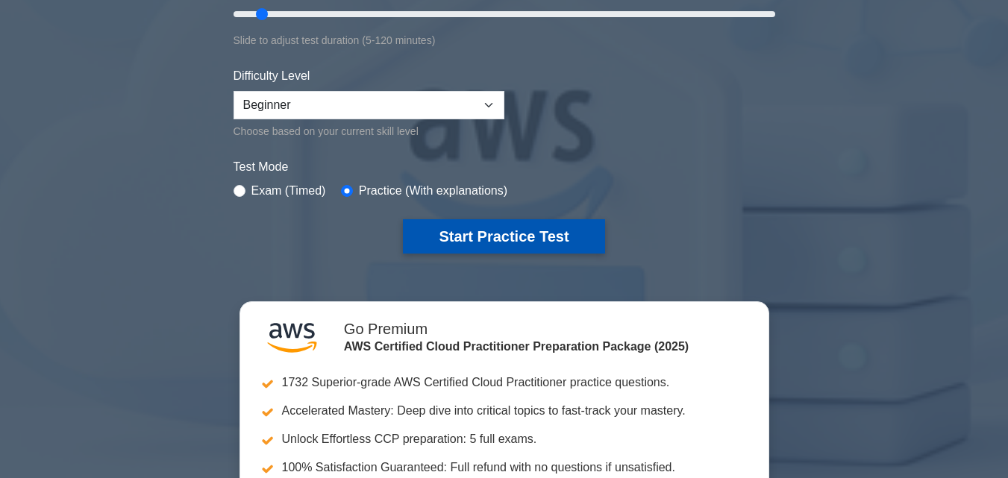
click at [557, 236] on button "Start Practice Test" at bounding box center [503, 236] width 201 height 34
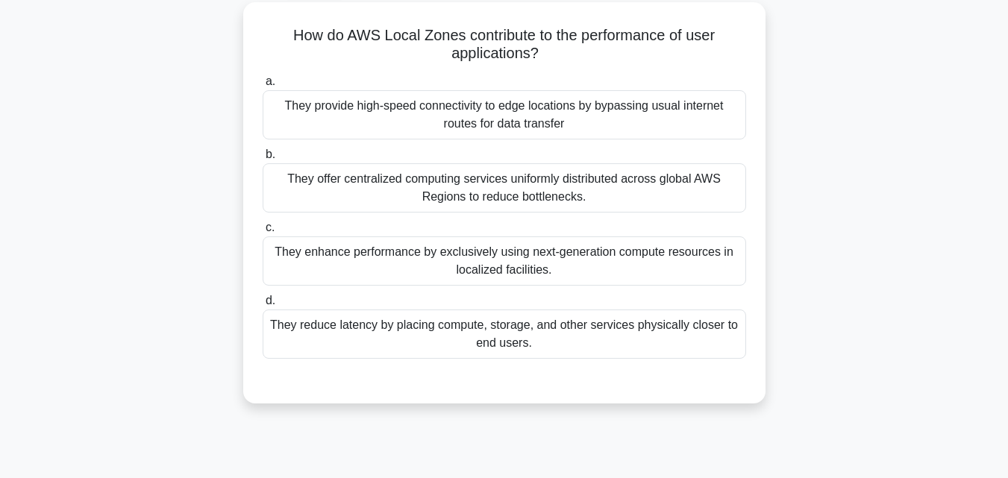
scroll to position [88, 0]
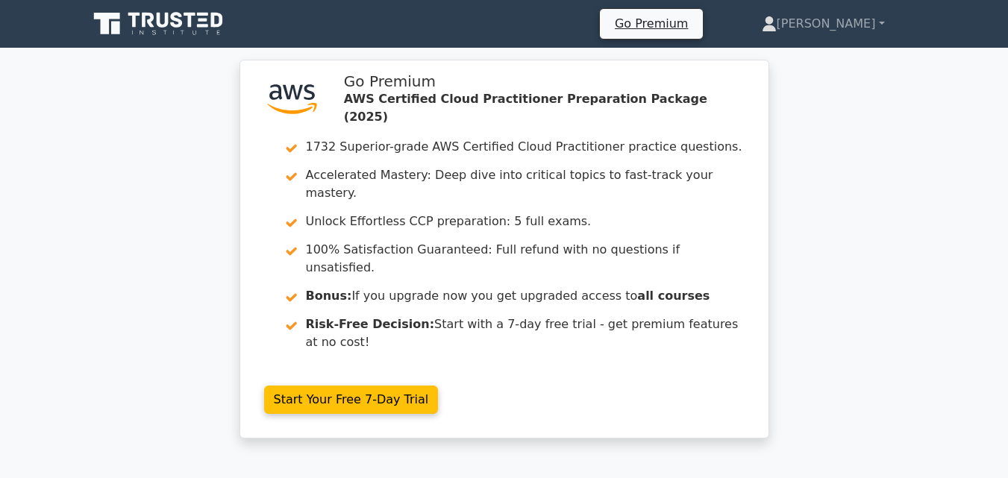
click at [169, 72] on div ".st0{fill:#252F3E;} .st1{fill-rule:evenodd;clip-rule:evenodd;fill:#FF9900;} Go …" at bounding box center [504, 258] width 1008 height 397
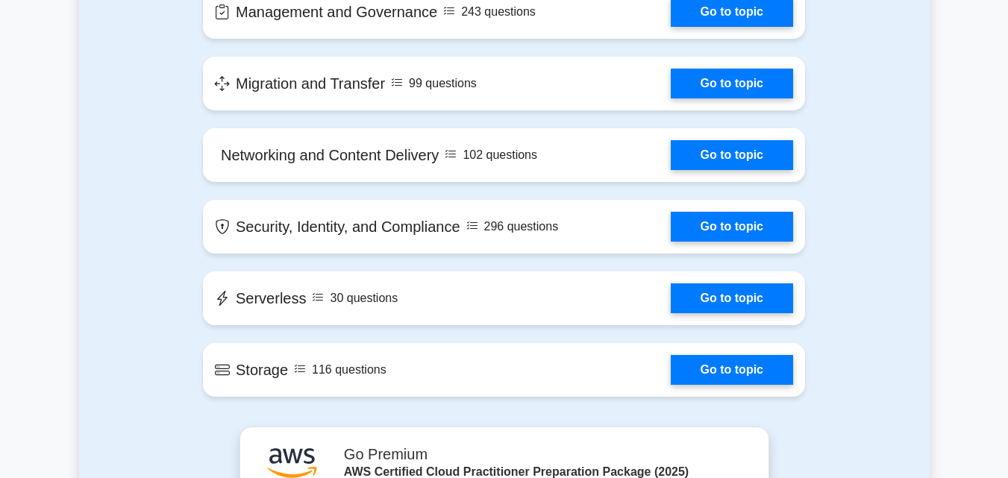
scroll to position [2134, 0]
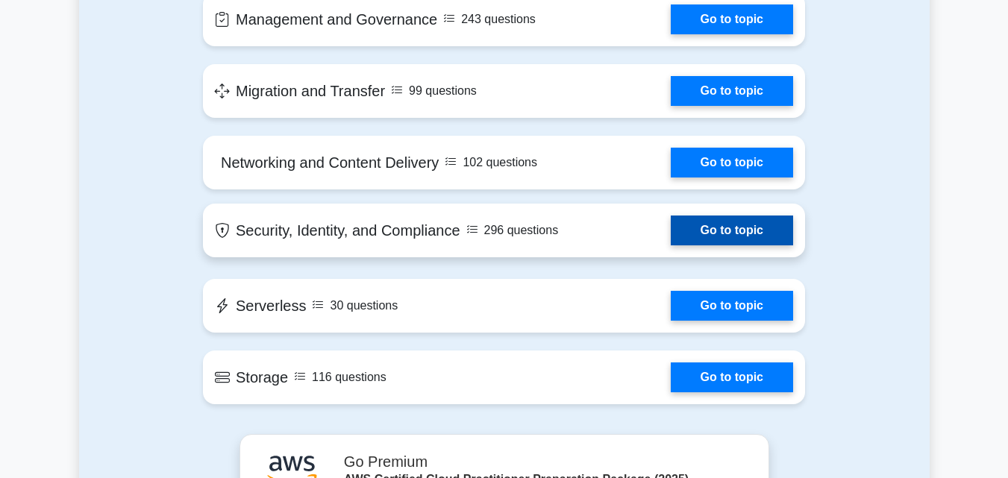
click at [752, 229] on link "Go to topic" at bounding box center [732, 231] width 122 height 30
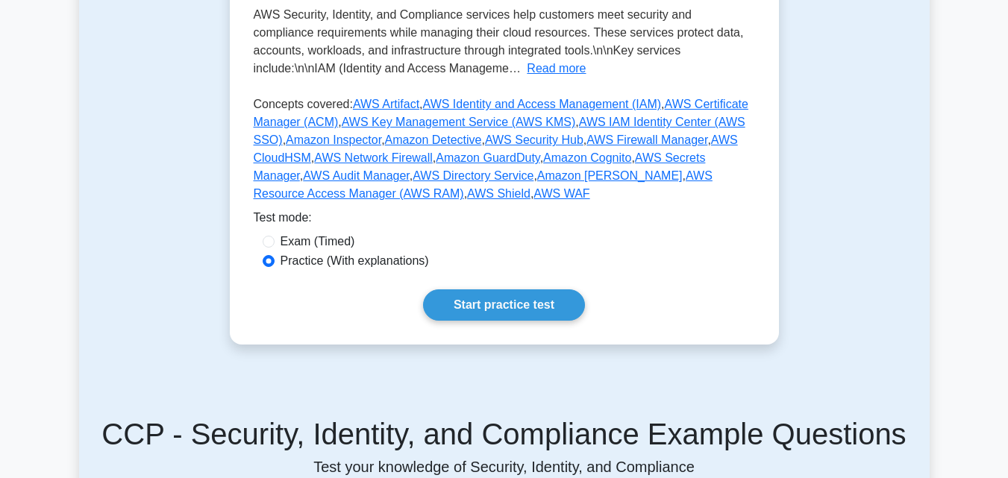
scroll to position [493, 0]
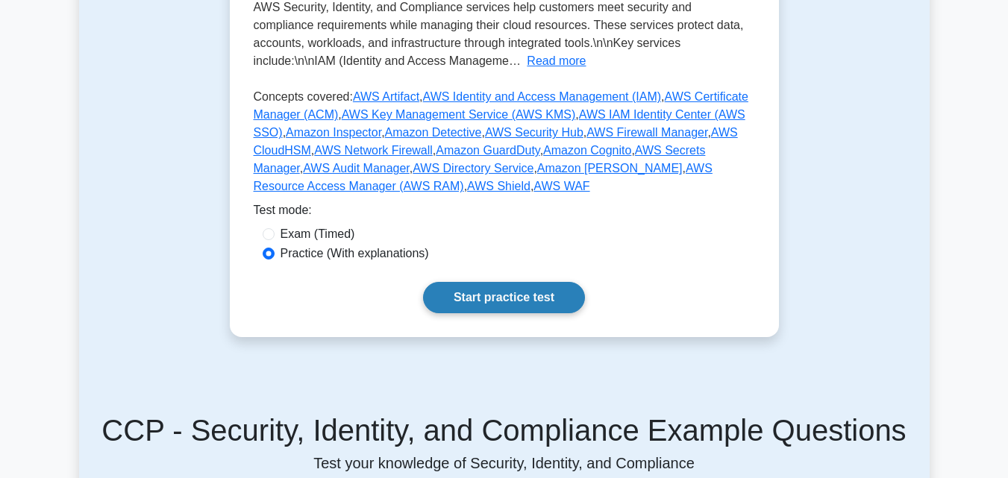
click at [487, 282] on link "Start practice test" at bounding box center [504, 297] width 162 height 31
